Goal: Communication & Community: Answer question/provide support

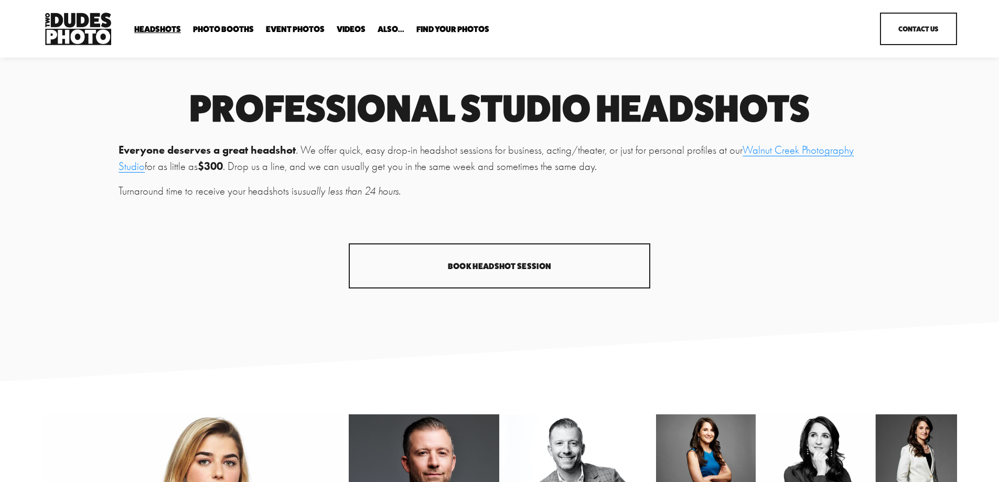
click at [454, 30] on span "Find Your Photos" at bounding box center [452, 29] width 73 height 8
click at [0, 0] on link "Party Booth" at bounding box center [0, 0] width 0 height 0
click at [887, 26] on link "Contact Us" at bounding box center [918, 29] width 77 height 33
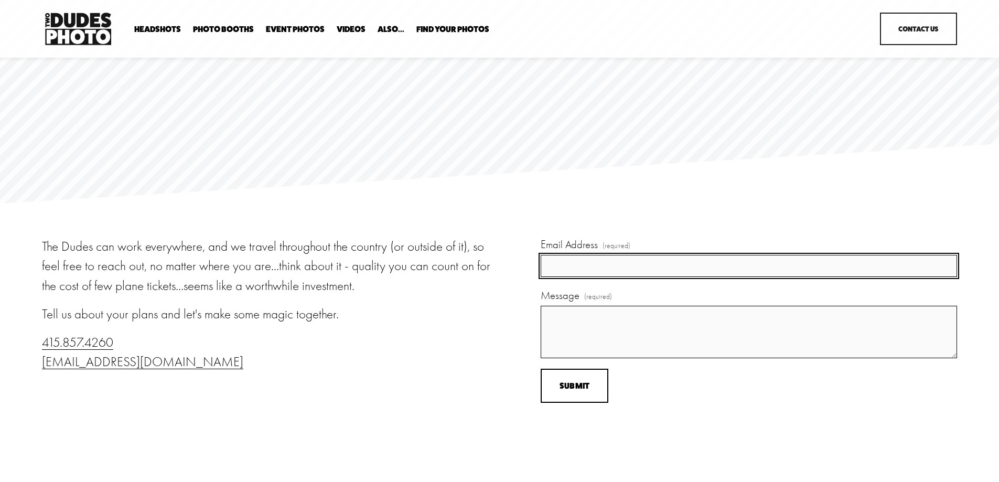
click at [637, 264] on input "Email Address (required)" at bounding box center [749, 266] width 416 height 23
type input "kristy.redheaded@gmail.com"
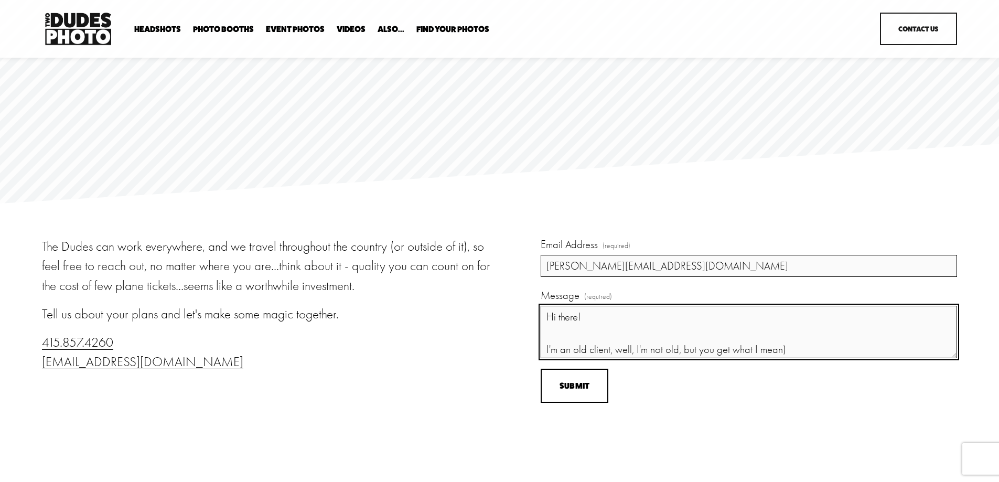
click at [614, 356] on textarea "Hi there! I'm an old client, well, I'm not old, but you get what I mean)" at bounding box center [749, 332] width 416 height 52
click at [838, 352] on textarea "Hi there! I'm an old client (well, I'm not old, but you get what I mean)" at bounding box center [749, 332] width 416 height 52
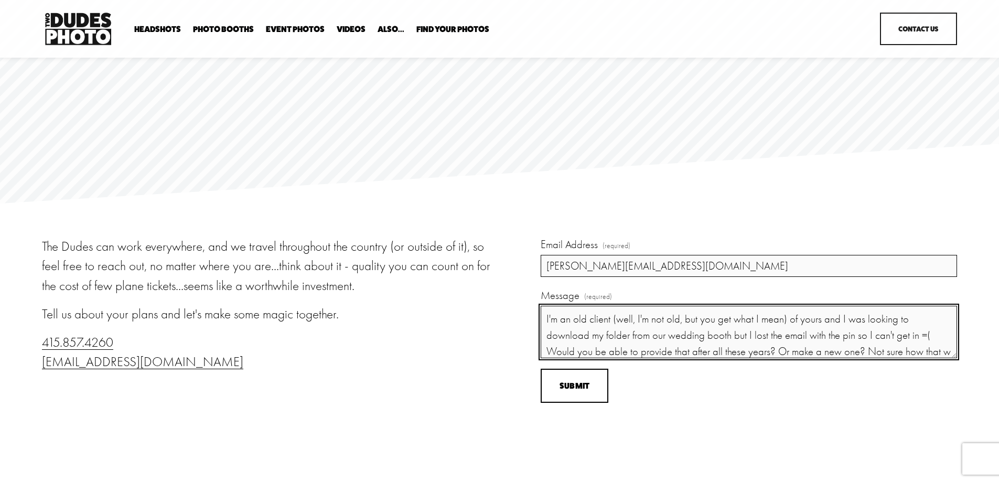
scroll to position [47, 0]
paste textarea "https://gallery.twodudesphoto.com/kristybrianwildwoodacres/"
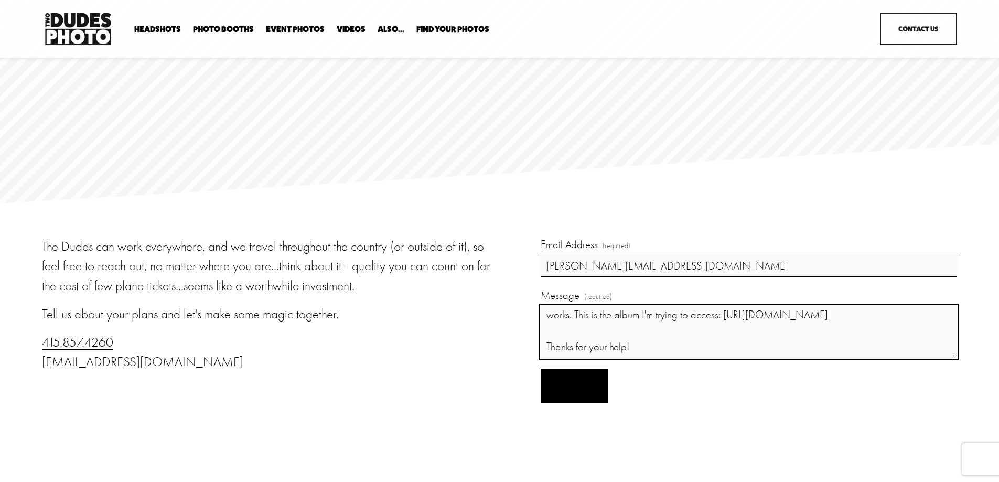
type textarea "Hi there! I'm an old client (well, I'm not old, but you get what I mean) of you…"
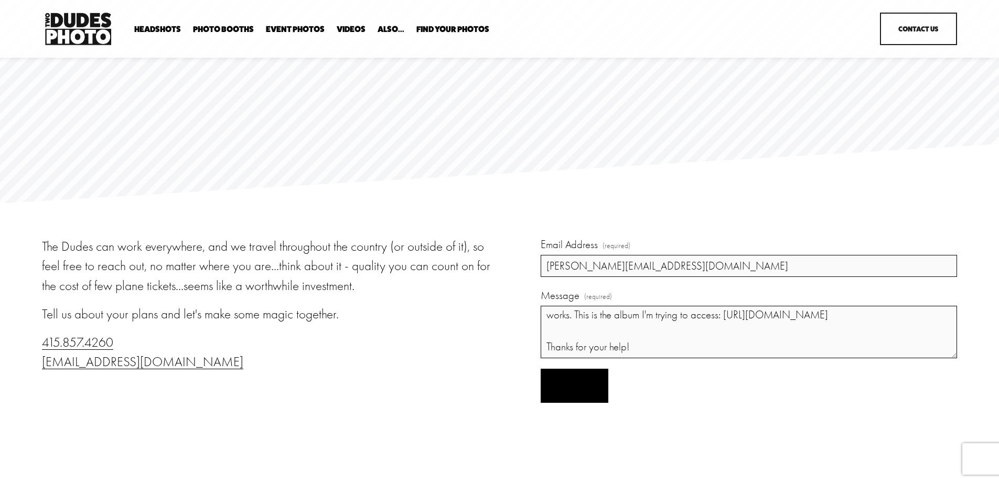
click at [592, 382] on button "Submit Submit" at bounding box center [575, 386] width 68 height 34
